Goal: Task Accomplishment & Management: Use online tool/utility

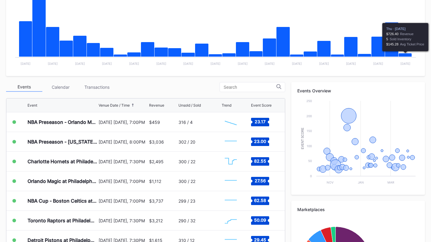
scroll to position [139, 0]
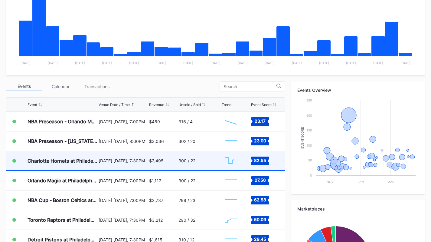
click at [199, 168] on div "300 / 22" at bounding box center [200, 160] width 42 height 19
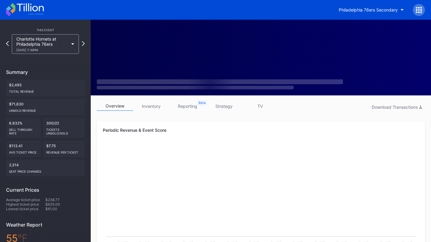
click at [222, 107] on link "strategy" at bounding box center [224, 105] width 36 height 9
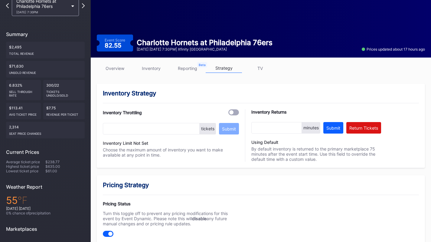
scroll to position [37, 0]
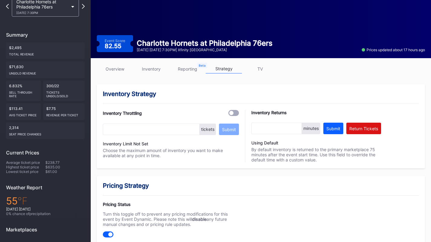
click at [115, 67] on link "overview" at bounding box center [115, 68] width 36 height 9
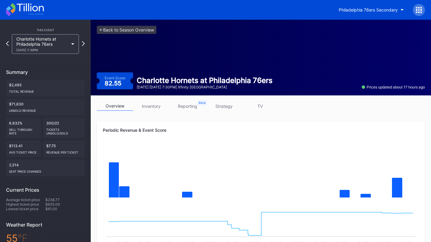
click at [28, 14] on icon at bounding box center [25, 9] width 38 height 13
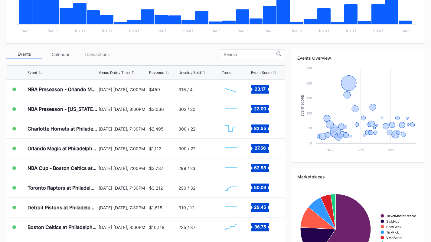
scroll to position [171, 0]
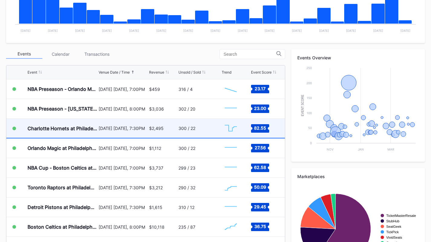
click at [47, 128] on div "Charlotte Hornets at Philadelphia 76ers" at bounding box center [63, 128] width 70 height 6
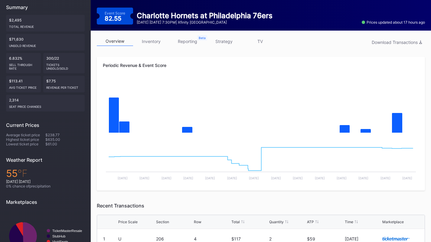
scroll to position [65, 0]
click at [225, 45] on link "strategy" at bounding box center [224, 41] width 36 height 9
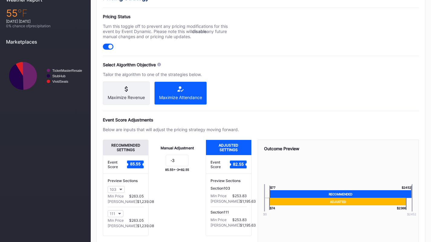
scroll to position [224, 0]
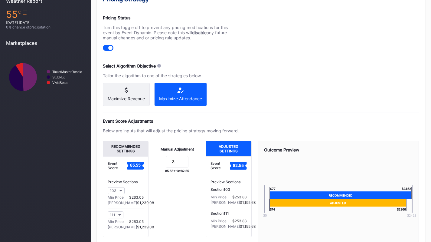
click at [111, 48] on div at bounding box center [110, 48] width 4 height 4
click at [182, 167] on input "-3" at bounding box center [177, 162] width 23 height 12
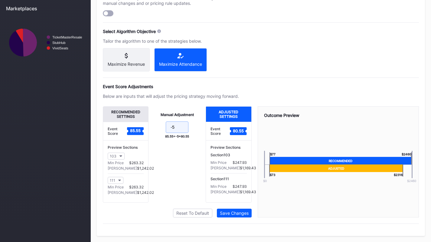
scroll to position [262, 0]
type input "-5"
click at [241, 213] on div "Save Changes" at bounding box center [234, 212] width 29 height 5
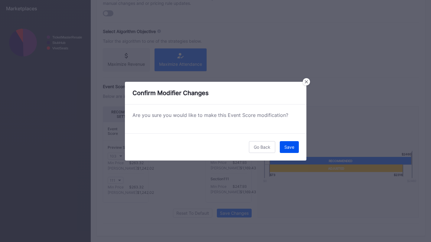
click at [293, 148] on div "Save" at bounding box center [290, 146] width 10 height 5
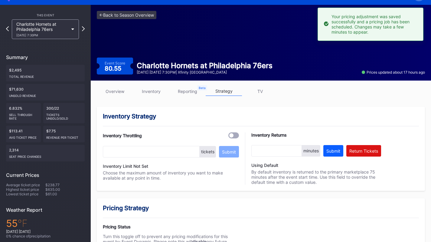
scroll to position [0, 0]
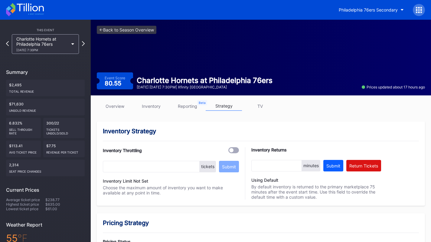
click at [31, 49] on div "10/25 Saturday 7:30PM" at bounding box center [42, 50] width 52 height 4
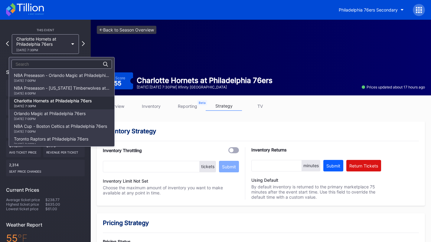
scroll to position [25, 0]
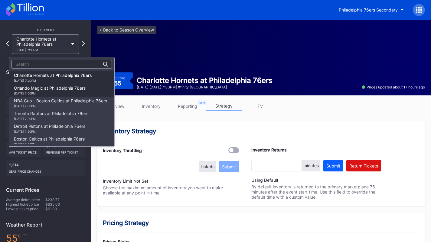
click at [21, 91] on div "Orlando Magic at Philadelphia 76ers 10/27 Monday 7:00PM" at bounding box center [50, 90] width 72 height 10
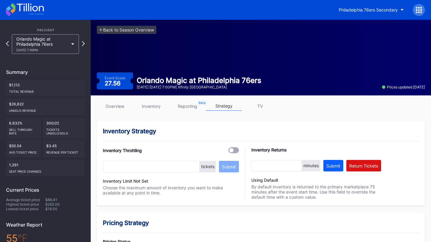
click at [22, 50] on div "10/27 Monday 7:00PM" at bounding box center [42, 50] width 52 height 4
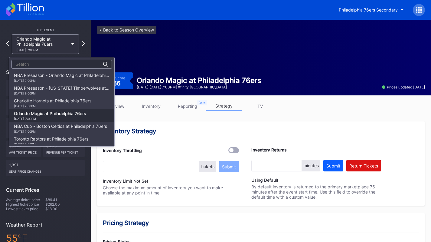
scroll to position [38, 0]
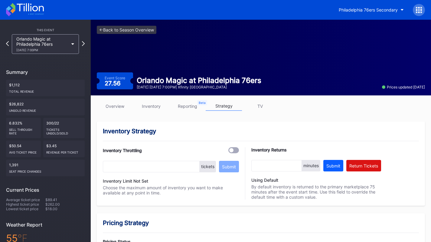
click at [14, 9] on icon at bounding box center [12, 7] width 5 height 8
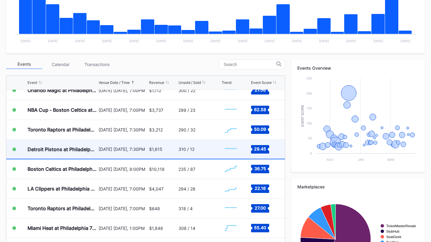
scroll to position [68, 0]
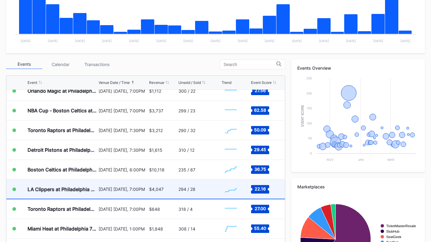
click at [101, 180] on div "[DATE] [DATE], 7:00PM" at bounding box center [123, 189] width 49 height 19
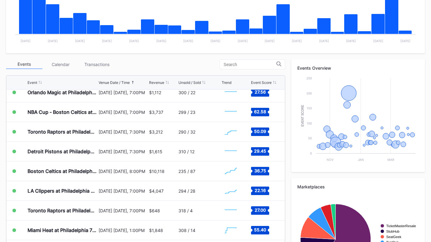
scroll to position [65, 0]
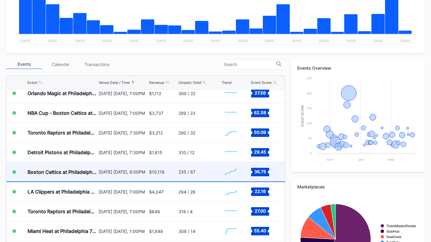
click at [103, 173] on div "[DATE] [DATE], 8:00PM" at bounding box center [123, 171] width 49 height 5
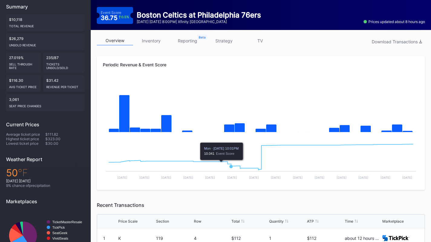
scroll to position [66, 0]
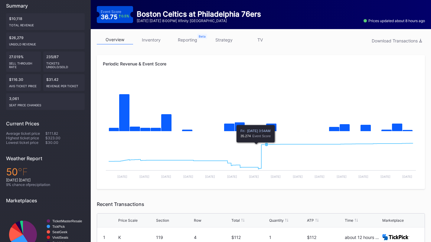
click at [267, 153] on rect "Chart title" at bounding box center [261, 159] width 316 height 45
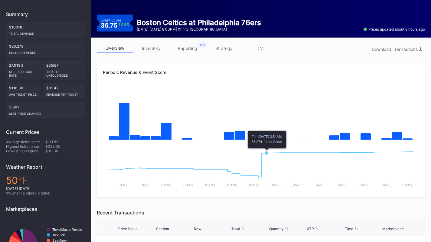
scroll to position [60, 0]
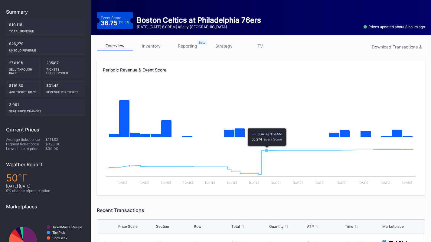
click at [225, 46] on link "strategy" at bounding box center [224, 45] width 36 height 9
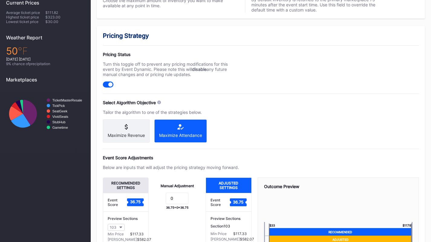
scroll to position [190, 0]
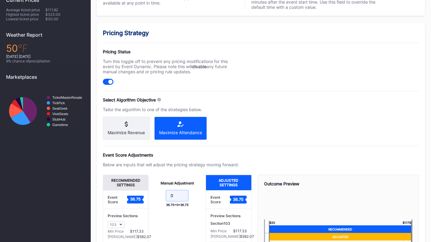
click at [180, 201] on input "0" at bounding box center [177, 196] width 23 height 12
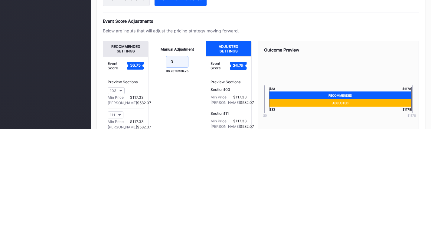
scroll to position [213, 0]
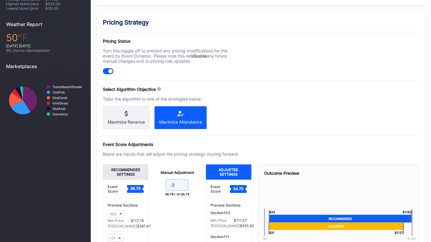
type input "-2"
click at [111, 71] on div at bounding box center [110, 71] width 4 height 4
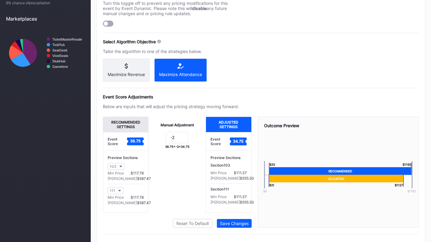
scroll to position [248, 0]
click at [246, 226] on div "Save Changes" at bounding box center [234, 223] width 29 height 5
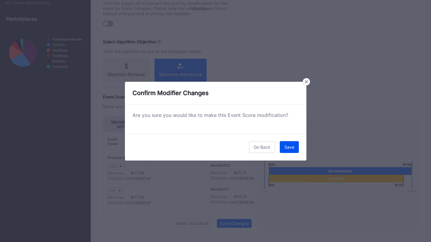
click at [293, 150] on button "Save" at bounding box center [289, 147] width 19 height 12
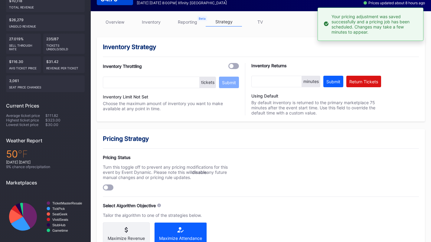
scroll to position [0, 0]
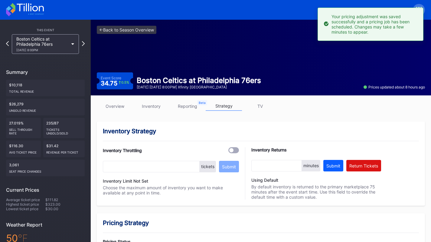
click at [23, 12] on icon at bounding box center [25, 9] width 38 height 13
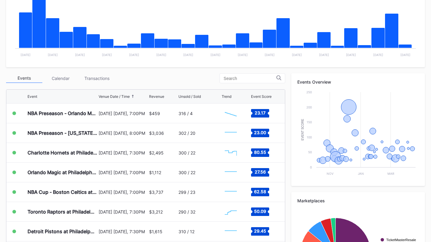
scroll to position [150, 0]
